Goal: Check status: Check status

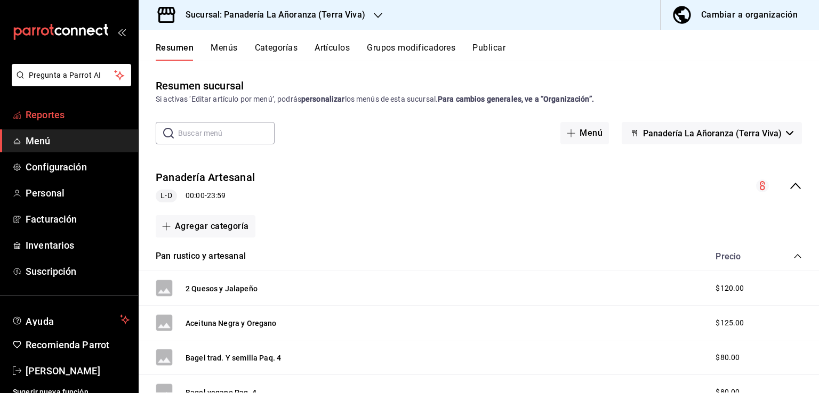
click at [47, 117] on span "Reportes" at bounding box center [78, 115] width 104 height 14
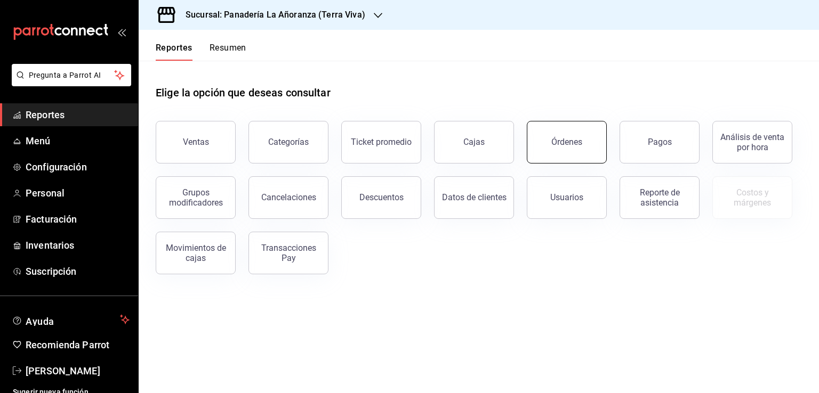
click at [564, 151] on button "Órdenes" at bounding box center [567, 142] width 80 height 43
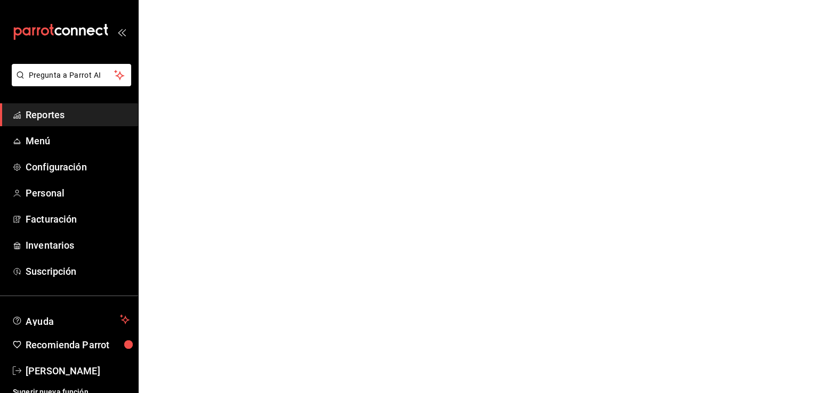
click at [60, 119] on span "Reportes" at bounding box center [78, 115] width 104 height 14
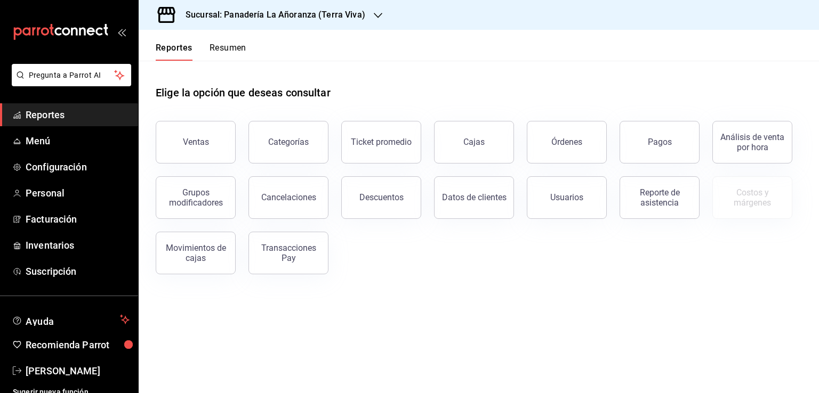
click at [549, 154] on button "Órdenes" at bounding box center [567, 142] width 80 height 43
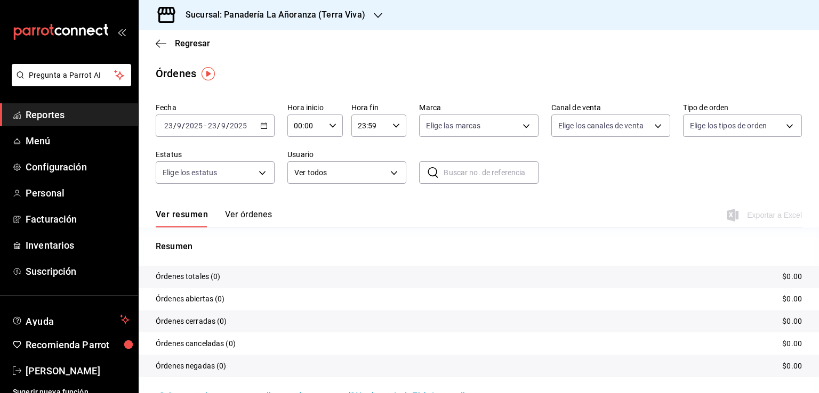
click at [375, 18] on icon "button" at bounding box center [378, 15] width 9 height 9
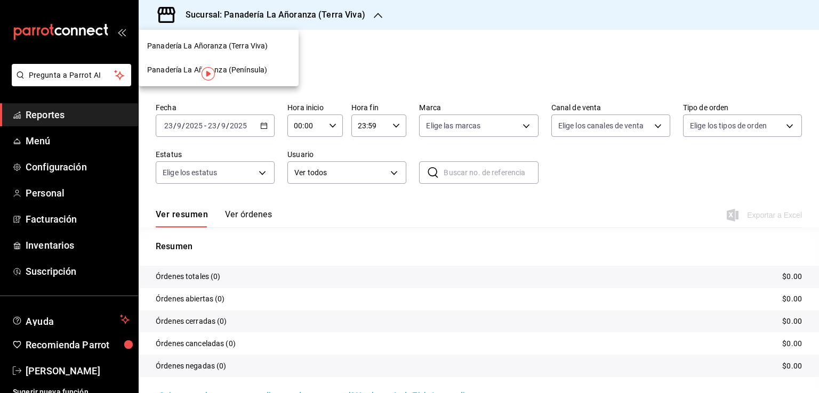
click at [239, 67] on span "Panadería La Añoranza (Península)" at bounding box center [207, 70] width 120 height 11
